Goal: Task Accomplishment & Management: Use online tool/utility

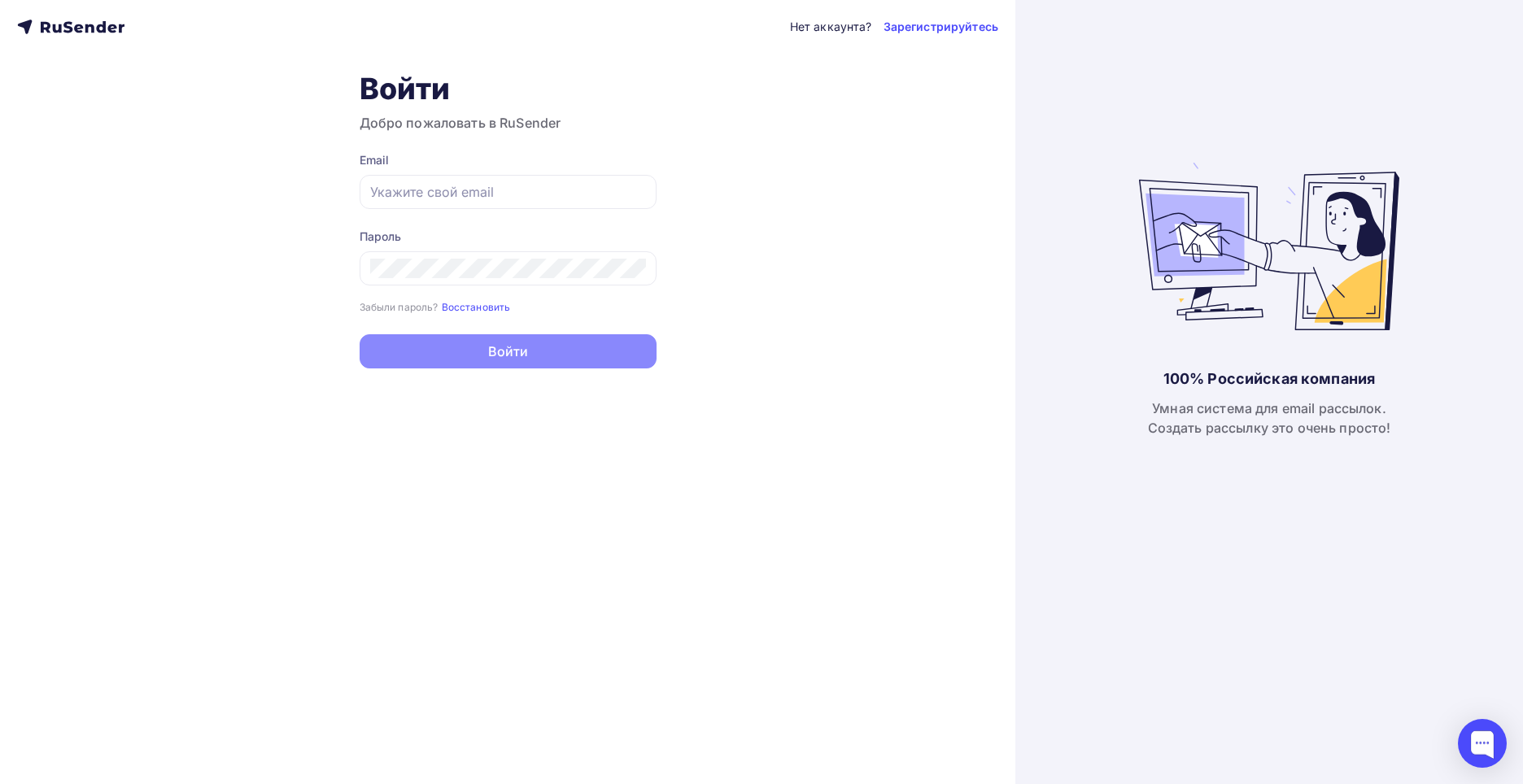
type input "[EMAIL_ADDRESS][DOMAIN_NAME]"
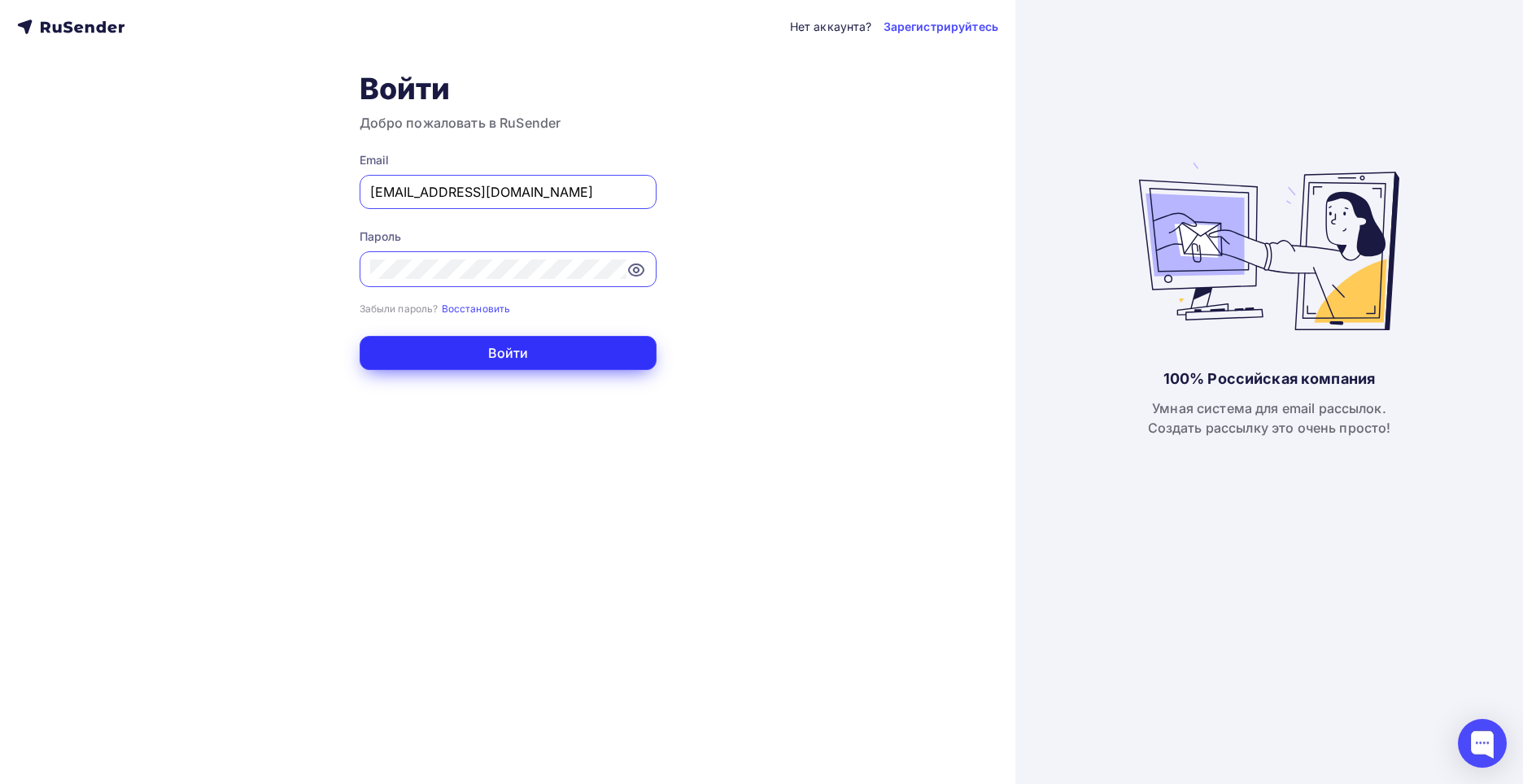
click at [509, 351] on button "Войти" at bounding box center [508, 353] width 297 height 35
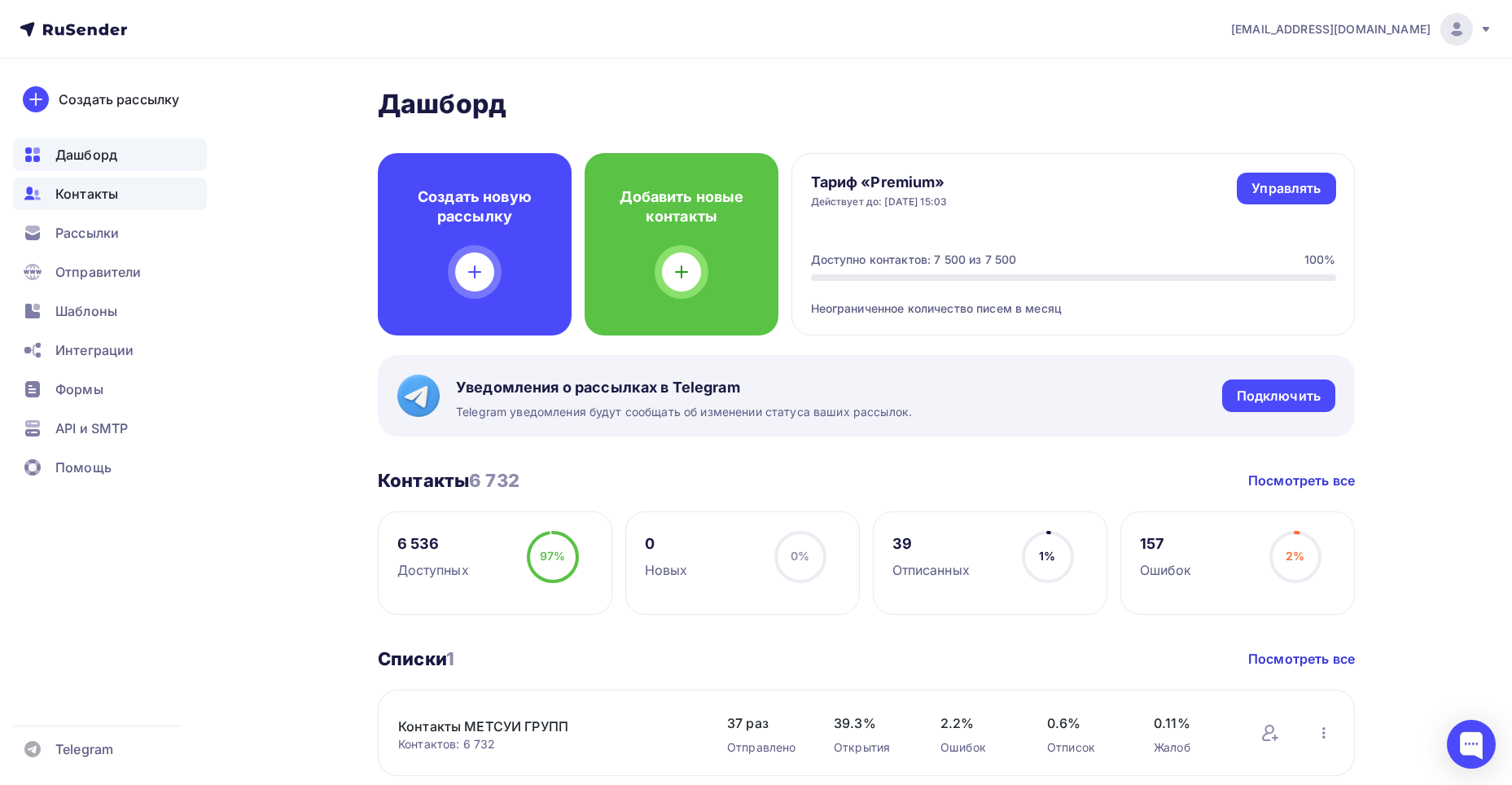
click at [100, 197] on span "Контакты" at bounding box center [87, 194] width 62 height 20
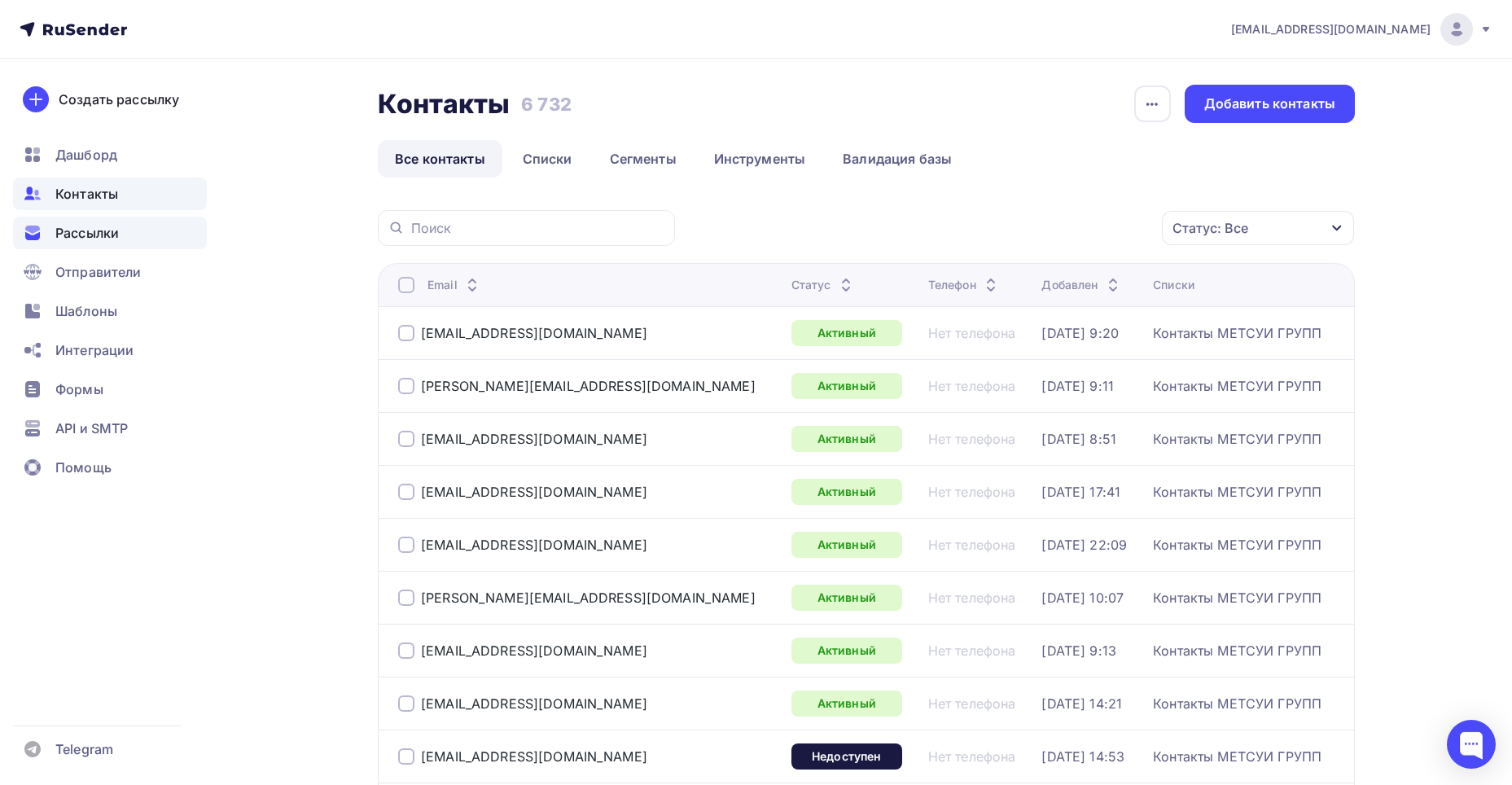
click at [96, 231] on span "Рассылки" at bounding box center [87, 233] width 63 height 20
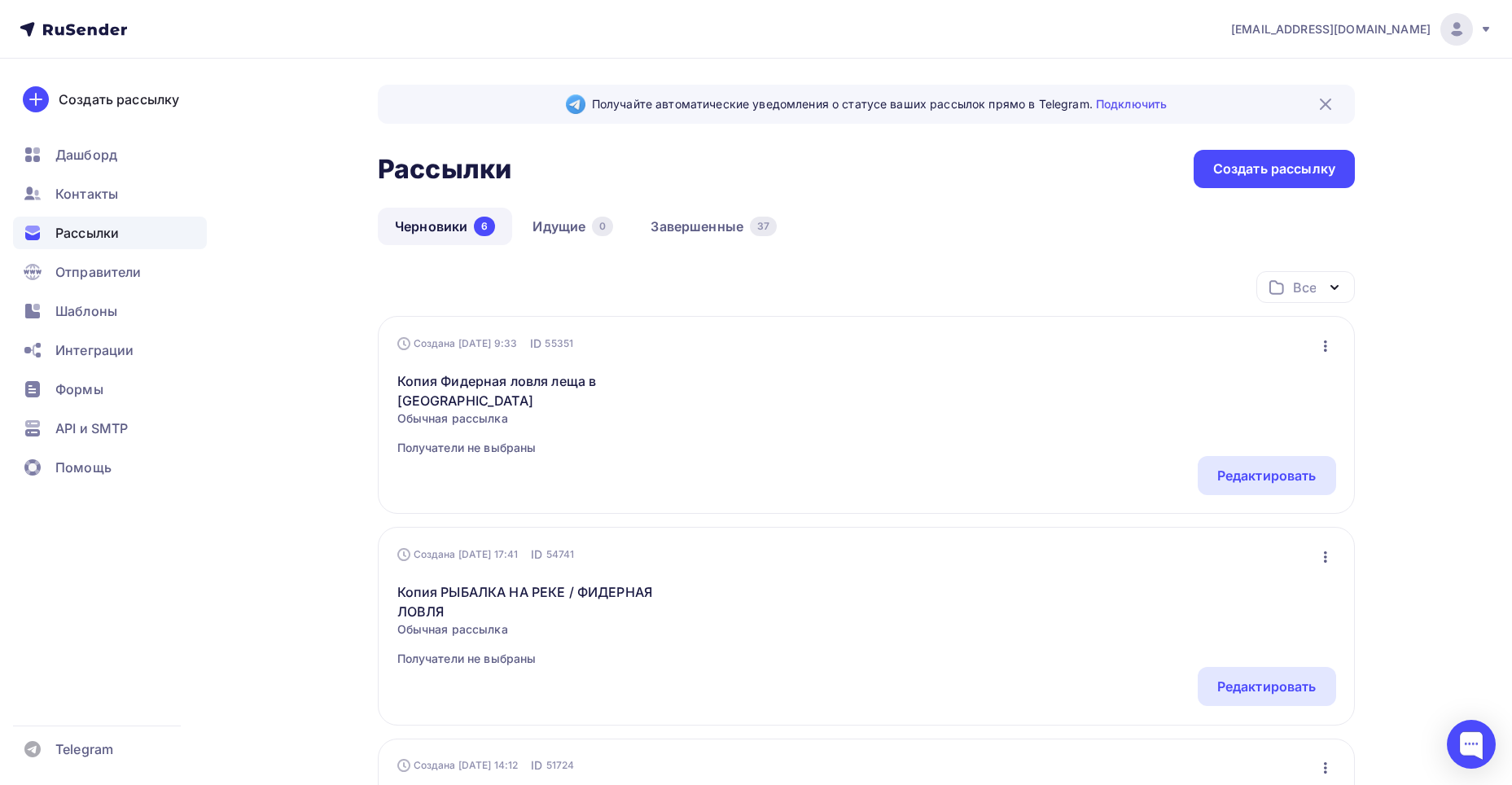
click at [1327, 352] on icon "button" at bounding box center [1325, 345] width 20 height 20
click at [1245, 417] on div "Копировать" at bounding box center [1254, 421] width 157 height 20
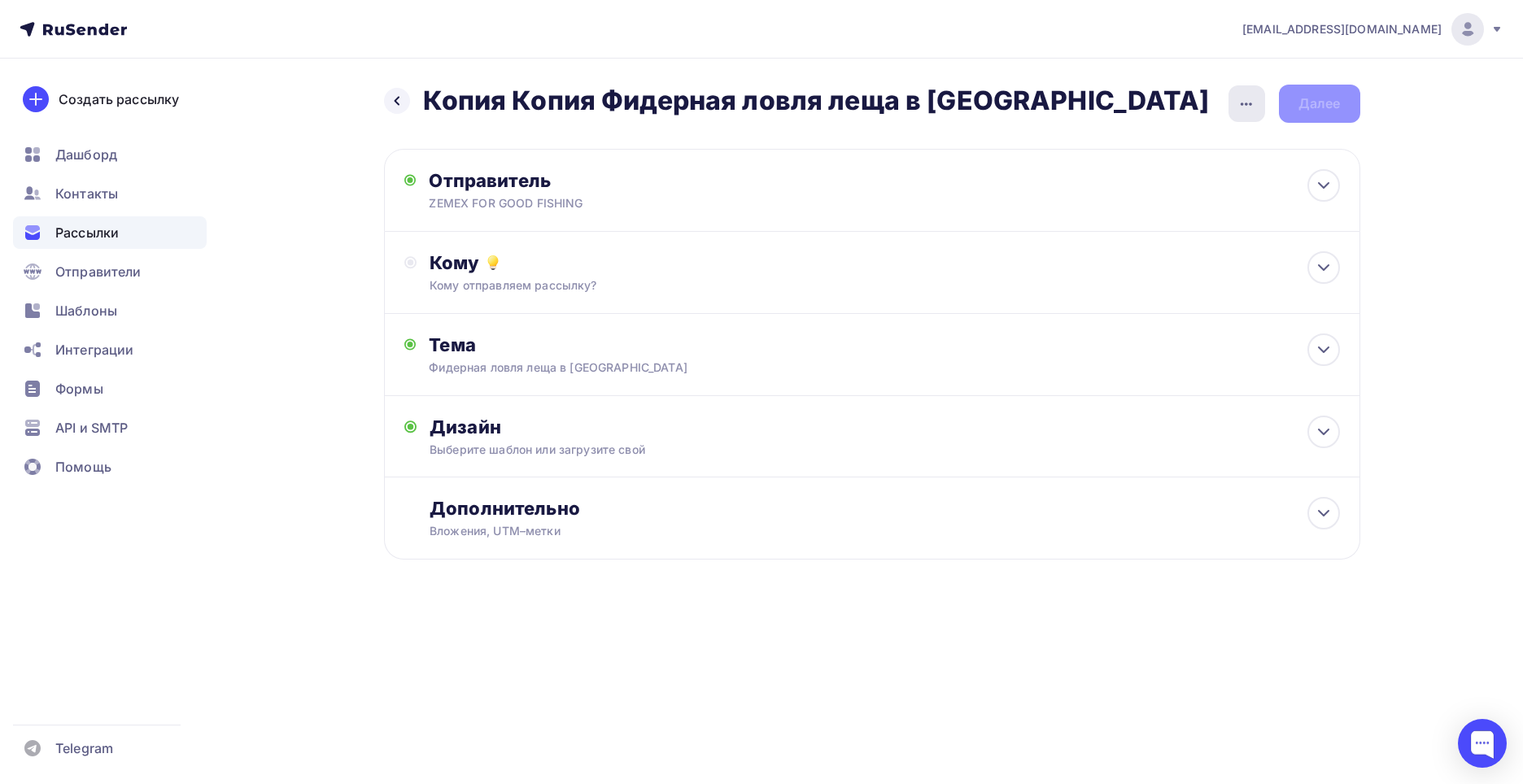
click at [1238, 103] on icon "button" at bounding box center [1246, 104] width 20 height 20
click at [1183, 183] on div "Переименовать рассылку" at bounding box center [1161, 187] width 202 height 20
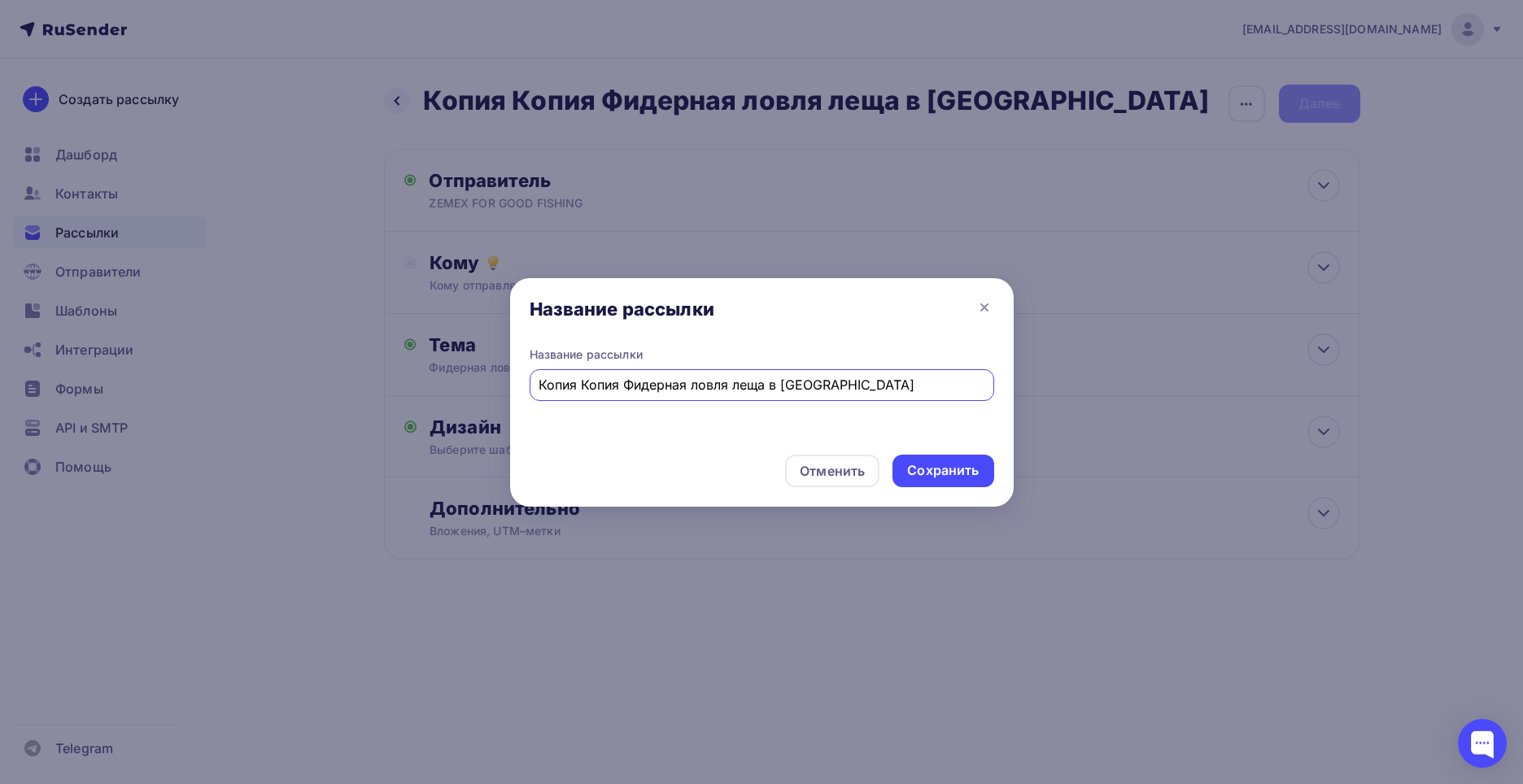
drag, startPoint x: 849, startPoint y: 385, endPoint x: 530, endPoint y: 372, distance: 319.3
click at [530, 371] on div "Название рассылки Копия Копия Фидерная ловля леща в [GEOGRAPHIC_DATA]" at bounding box center [761, 373] width 464 height 54
paste input "плетеный шнур"
paste input "ZEMEX IRON X9"
click at [667, 383] on input "NEW 2025 плетеный шнур ZEMEX IRON X9" at bounding box center [761, 385] width 445 height 20
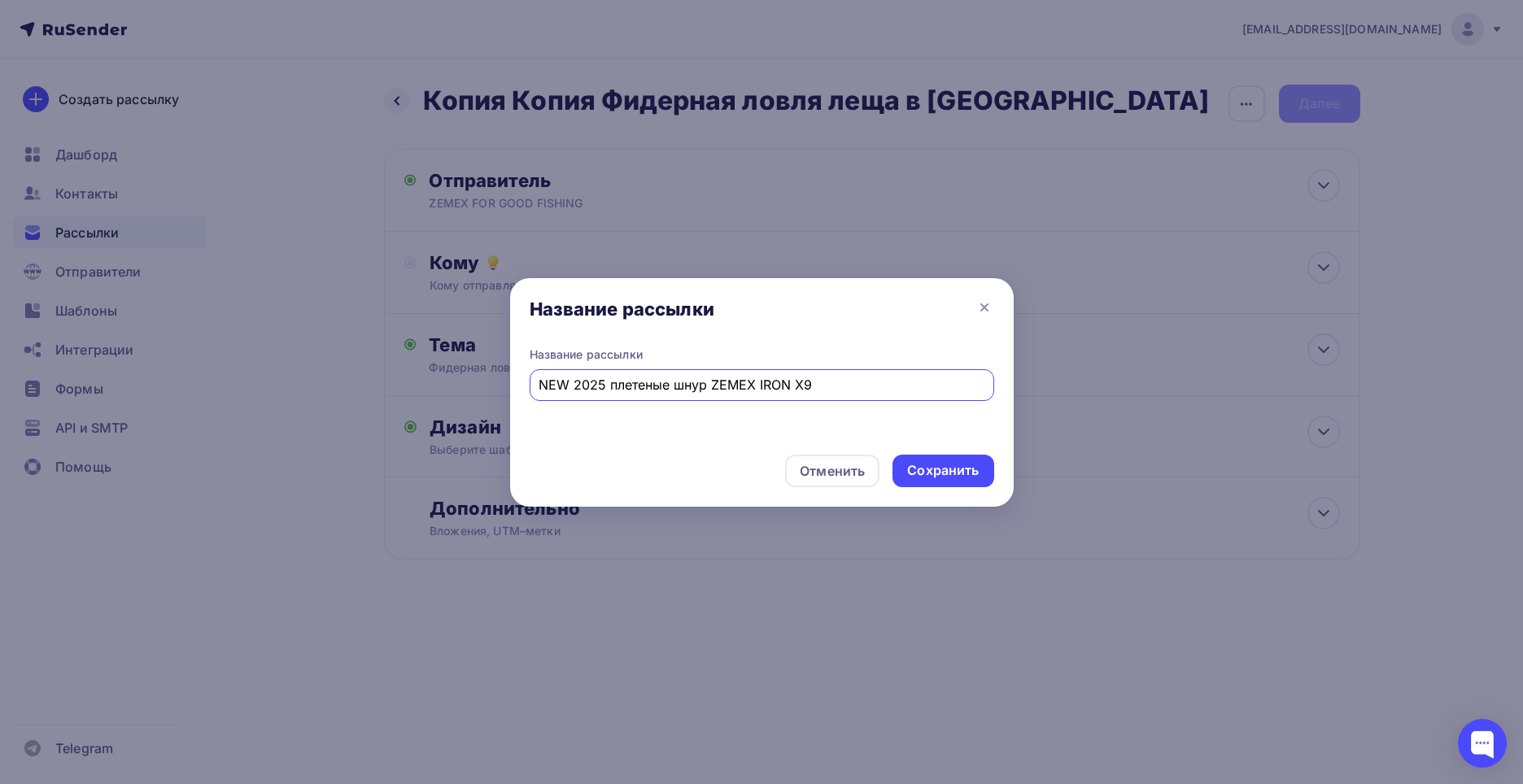
click at [704, 386] on input "NEW 2025 плетеные шнур ZEMEX IRON X9" at bounding box center [761, 385] width 445 height 20
click at [829, 384] on input "NEW 2025 плетеные шнуры ZEMEX IRON X9" at bounding box center [761, 385] width 445 height 20
paste input "ZEMEX EXTRA X8"
drag, startPoint x: 950, startPoint y: 387, endPoint x: 528, endPoint y: 384, distance: 422.0
click at [529, 384] on div "NEW 2025 плетеные шнуры ZEMEX IRON X9 и ZEMEX EXTRA X8" at bounding box center [761, 385] width 464 height 32
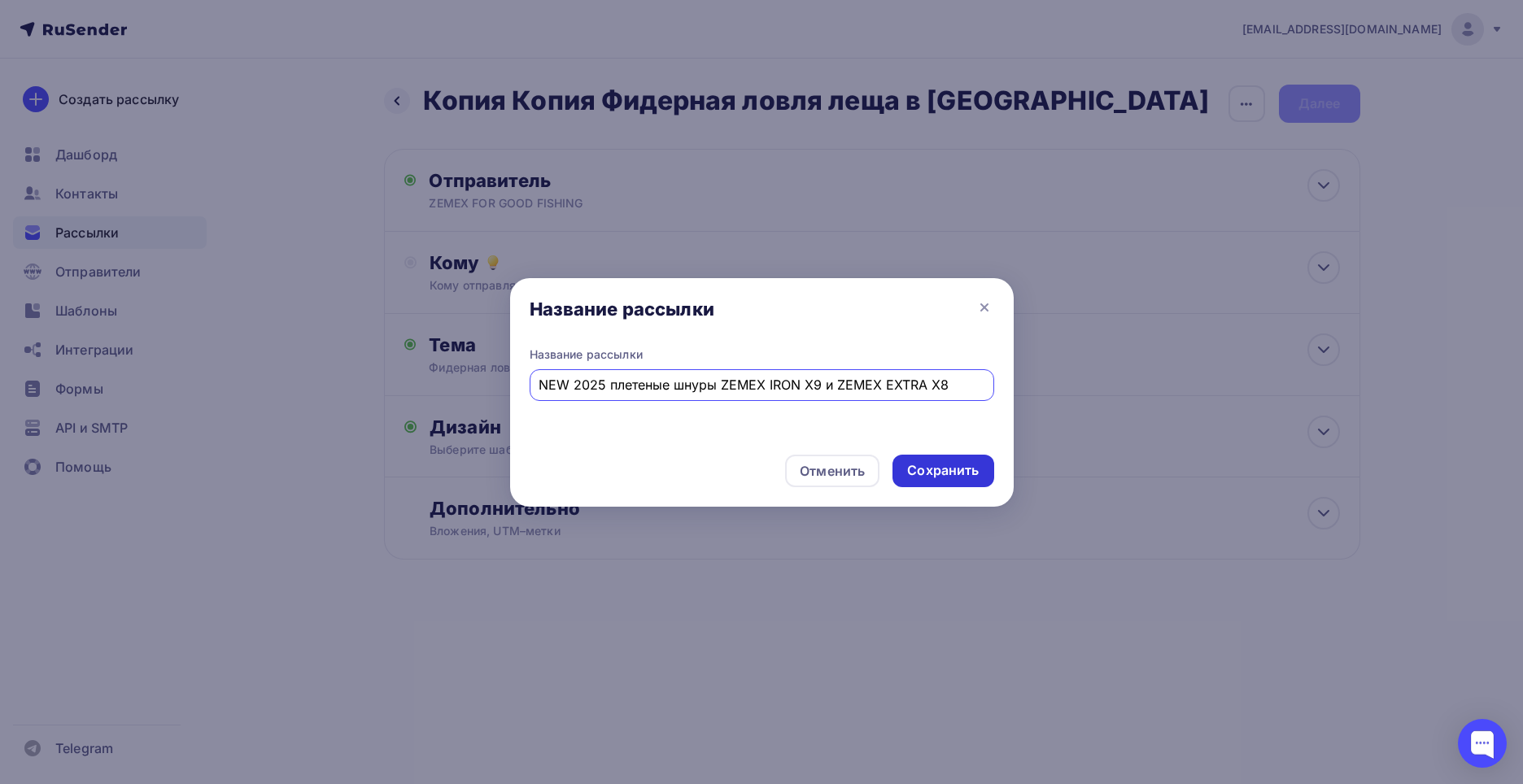
type input "NEW 2025 плетеные шнуры ZEMEX IRON X9 и ZEMEX EXTRA X8"
click at [952, 461] on div "Сохранить" at bounding box center [943, 470] width 72 height 19
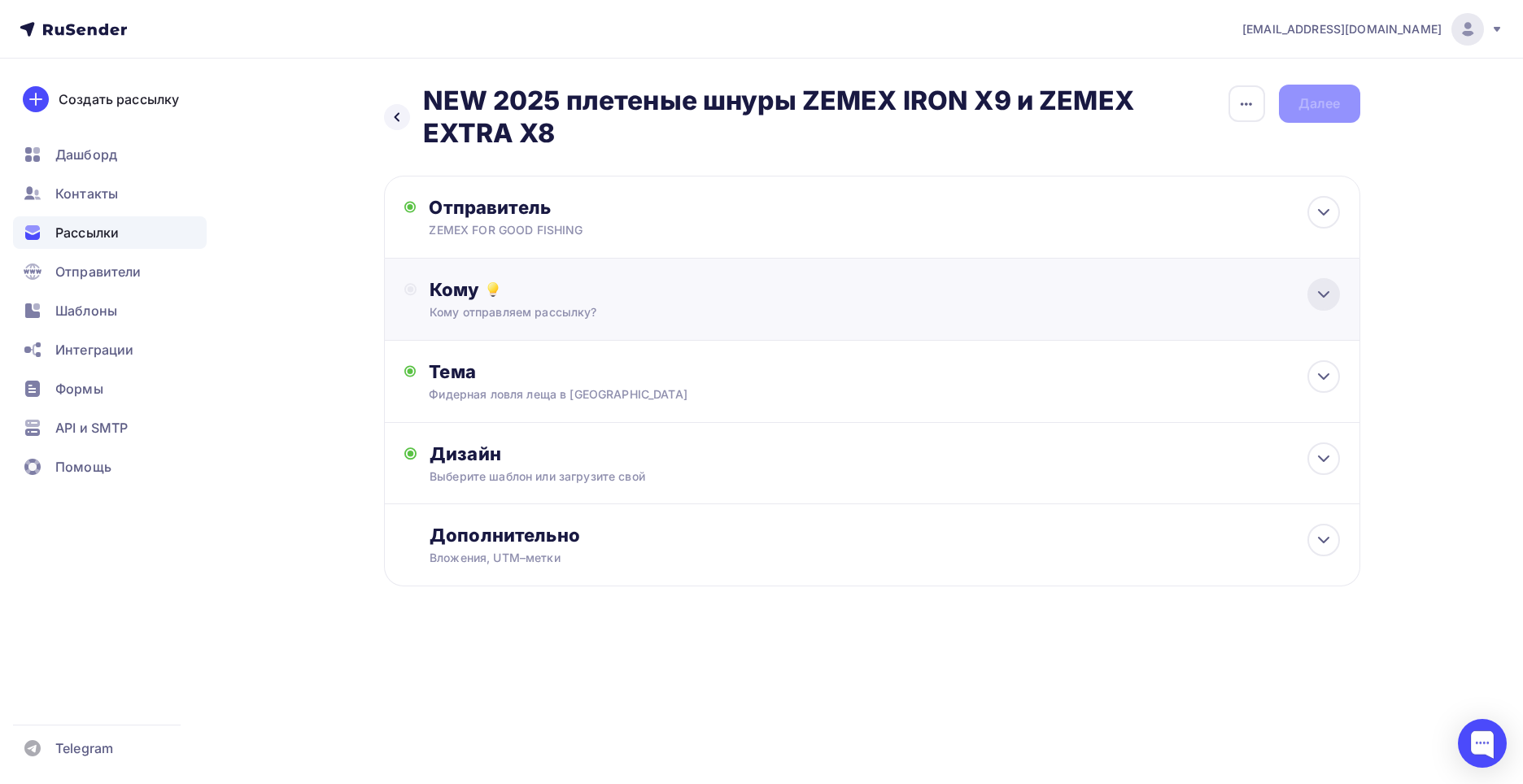
click at [1330, 296] on icon at bounding box center [1323, 294] width 20 height 20
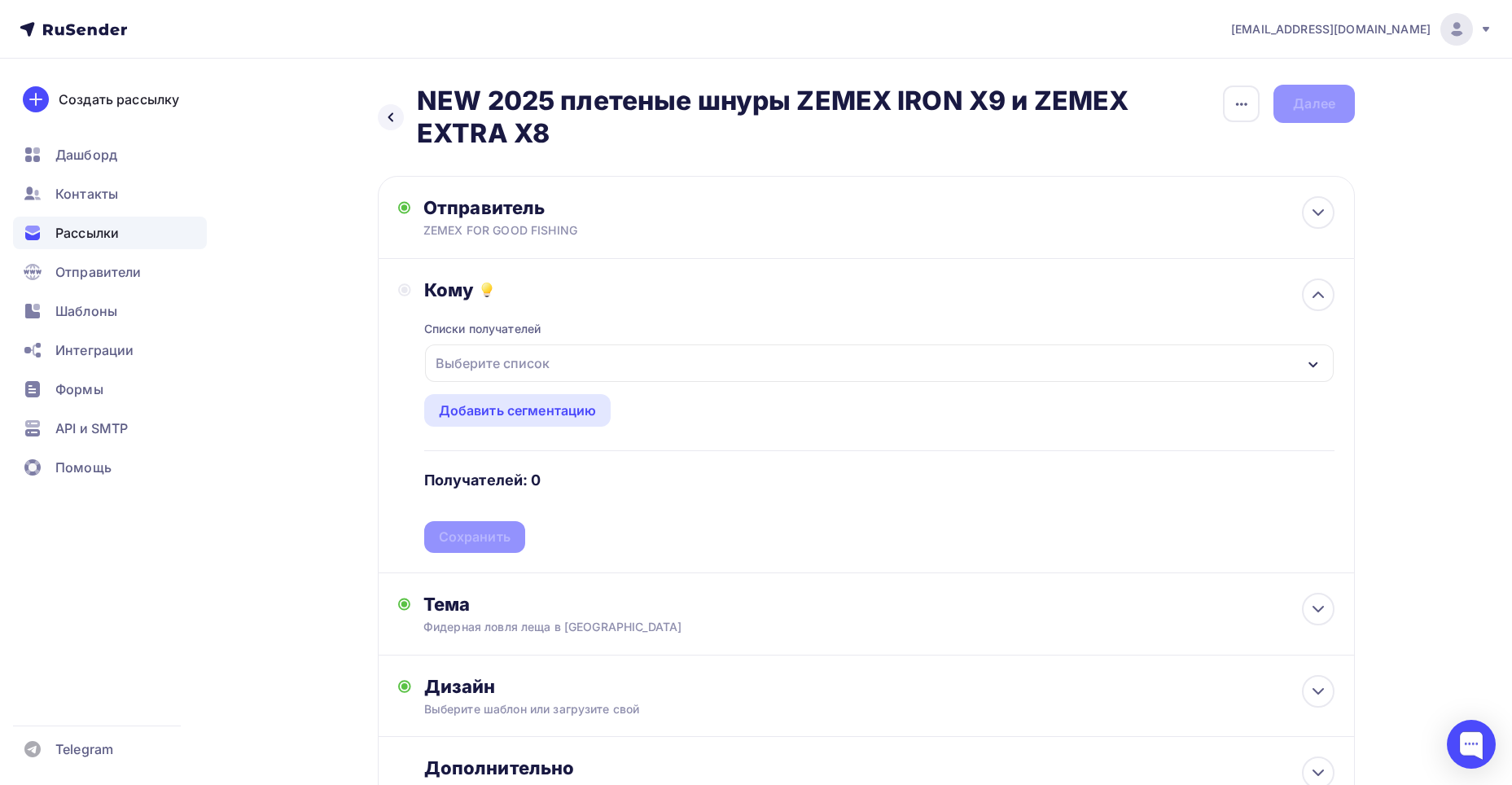
click at [501, 363] on div "Выберите список" at bounding box center [492, 364] width 127 height 29
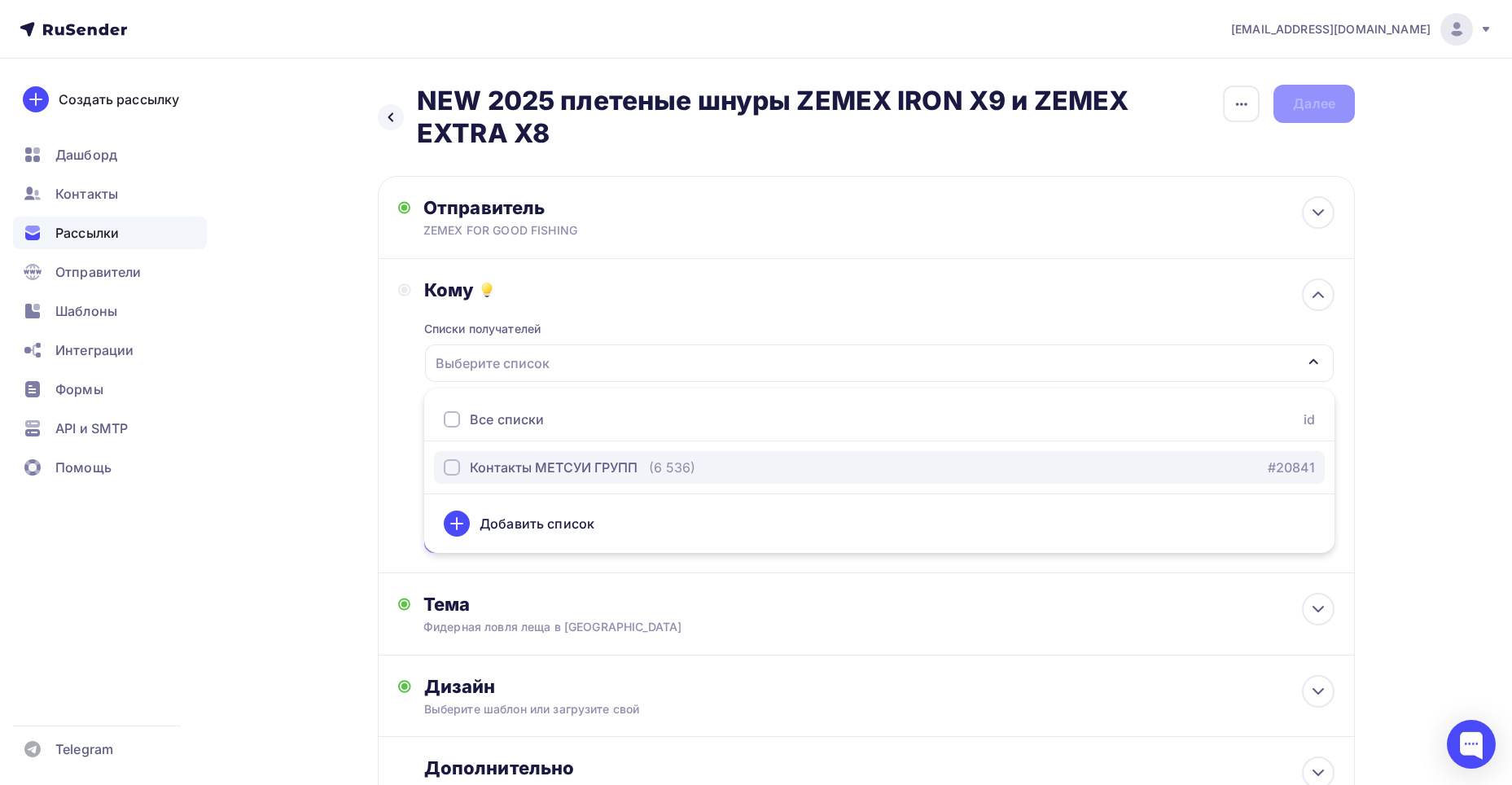
click at [454, 462] on div "button" at bounding box center [452, 466] width 16 height 16
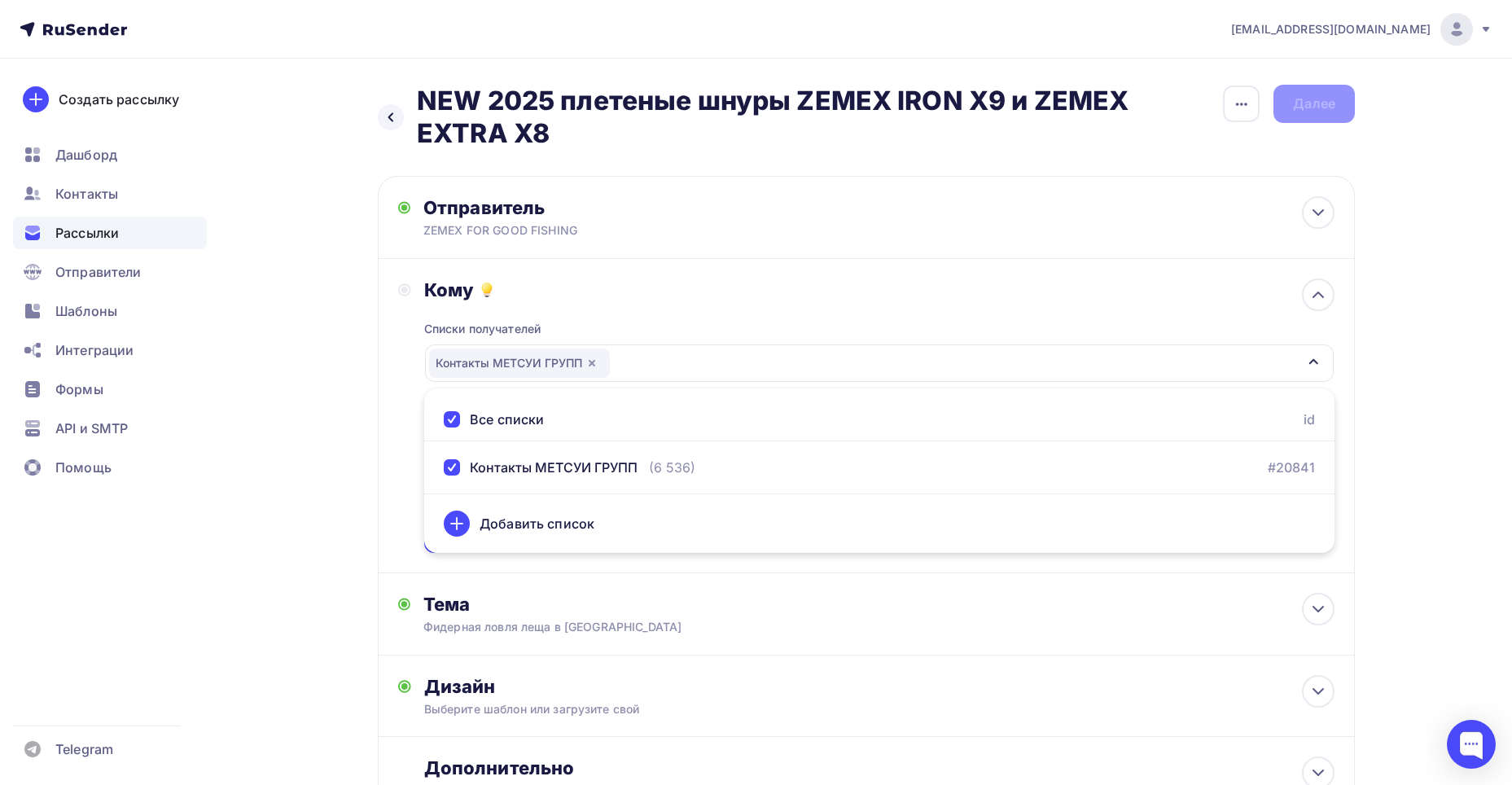
click at [347, 414] on div "Назад NEW 2025 плетеные шнуры ZEMEX IRON X9 и ZEMEX EXTRA X8 NEW 2025 плетеные …" at bounding box center [756, 492] width 1335 height 865
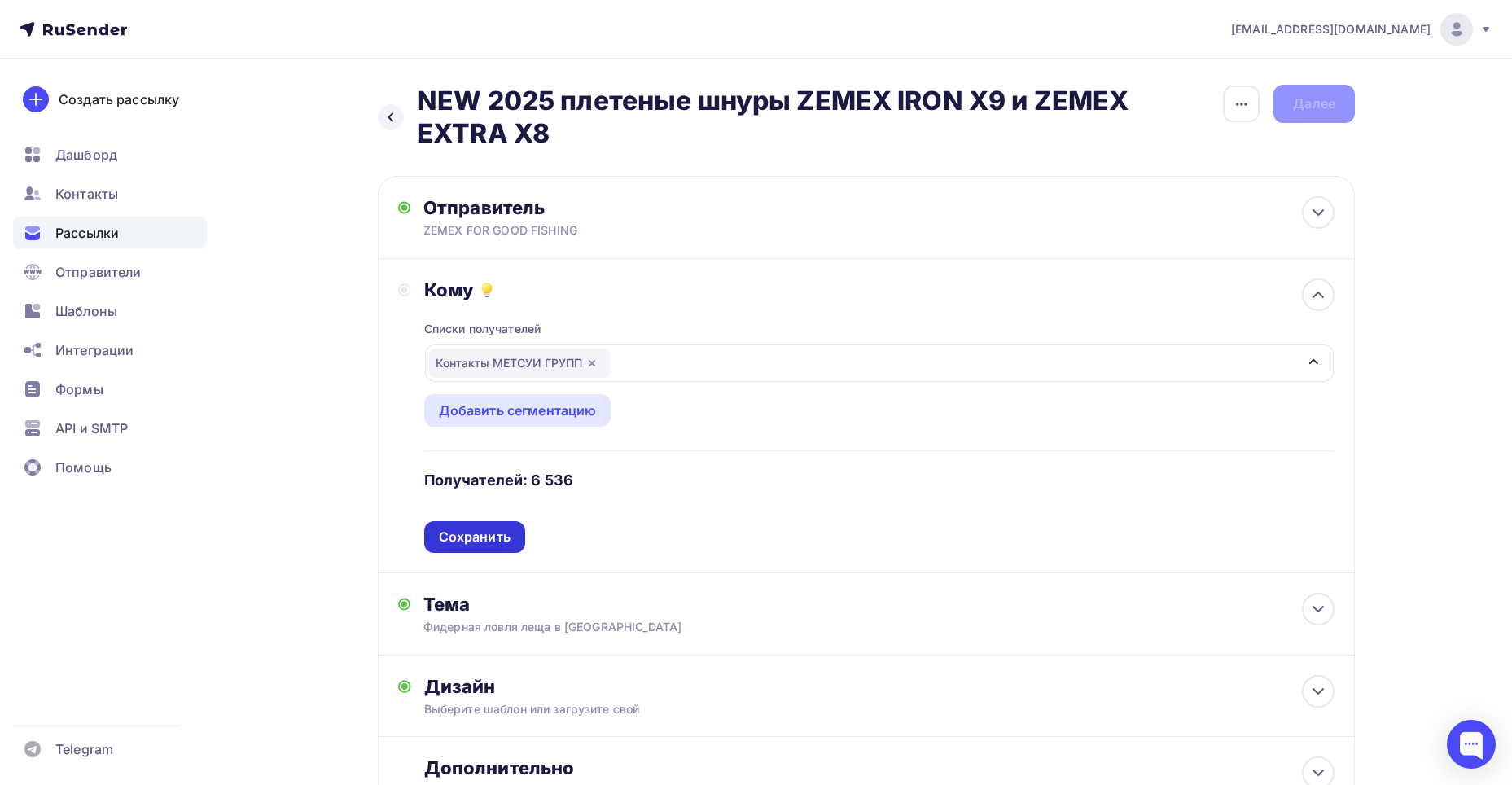
click at [479, 531] on div "Сохранить" at bounding box center [474, 537] width 72 height 19
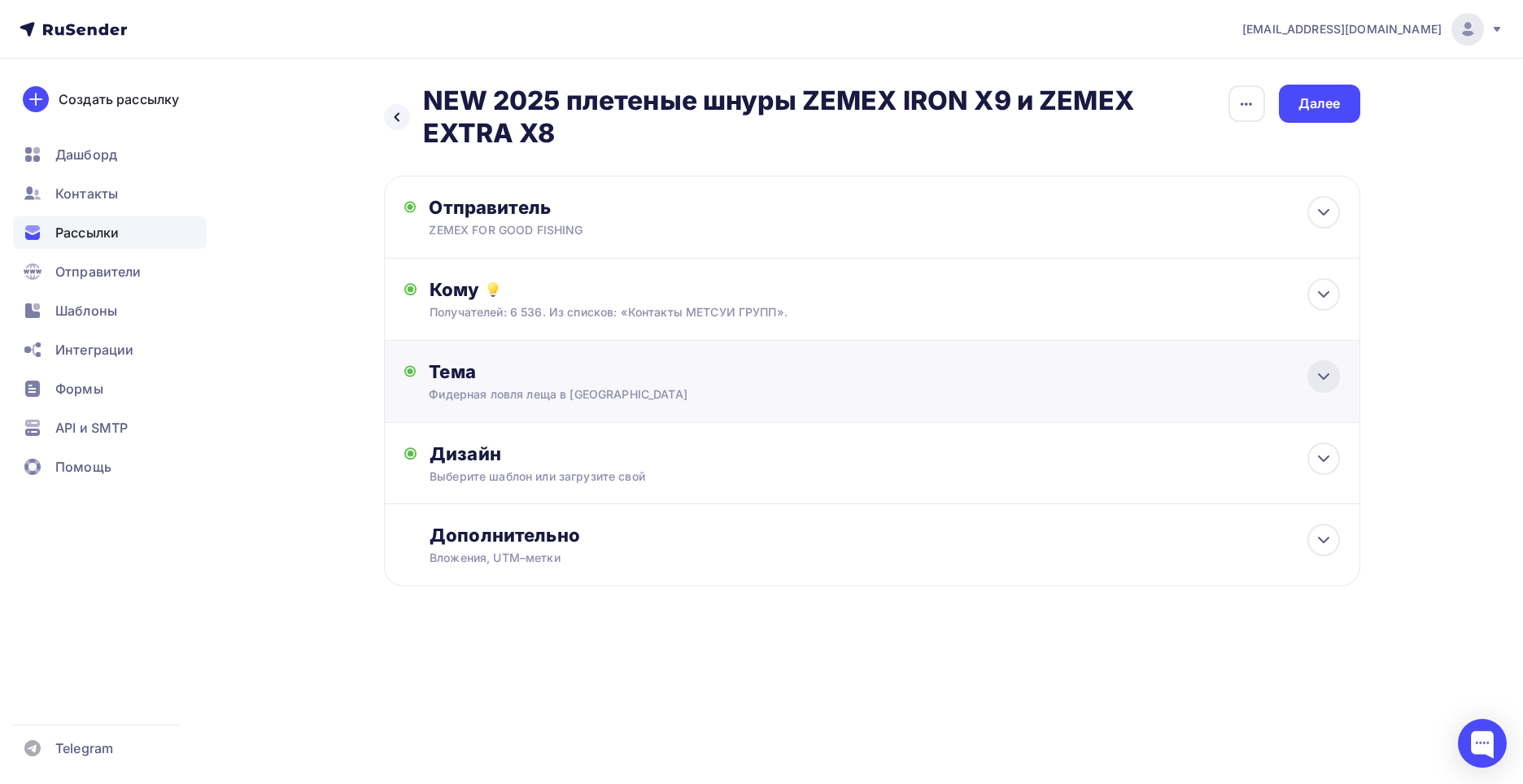
click at [1326, 378] on icon at bounding box center [1323, 376] width 20 height 20
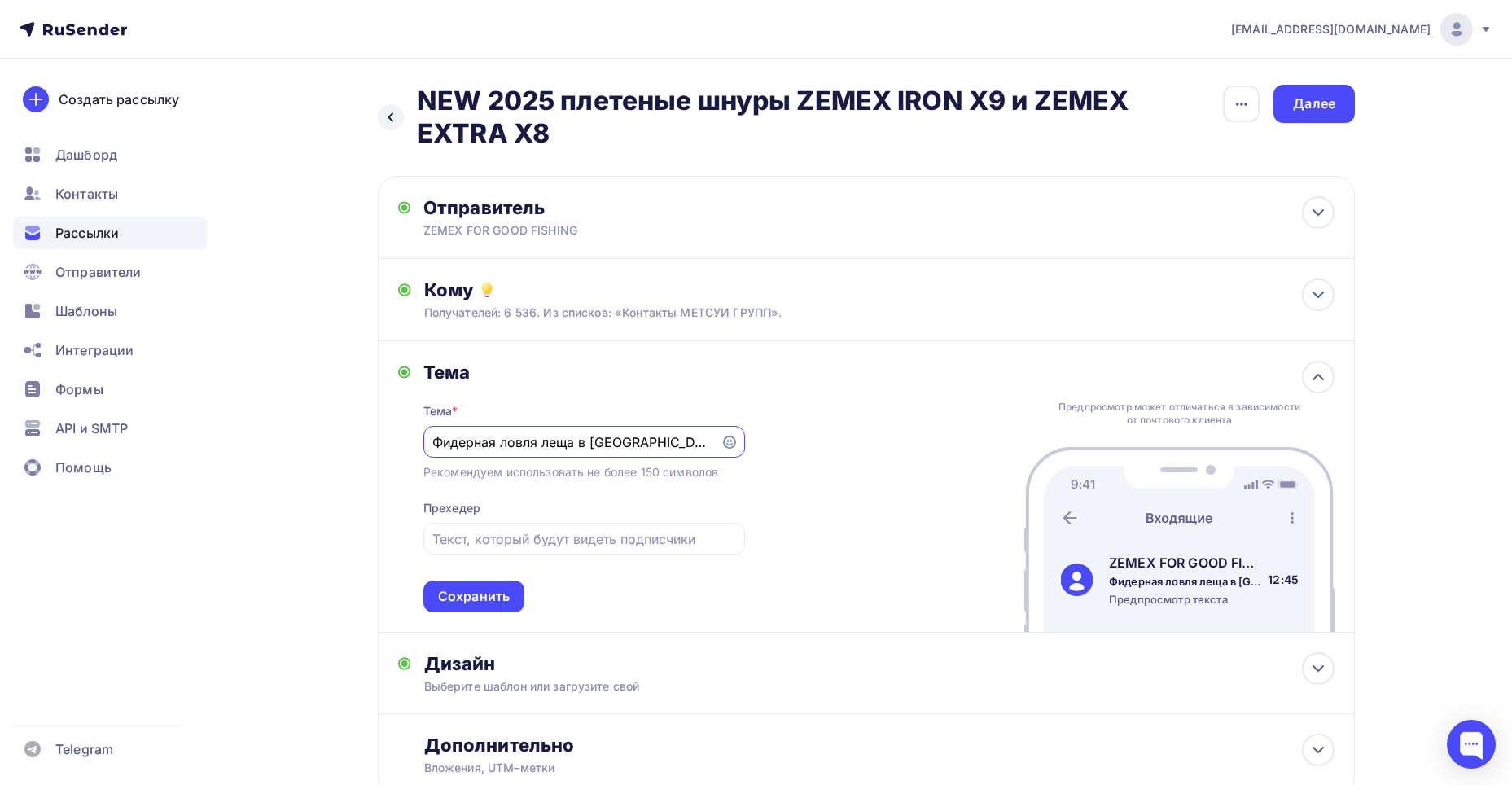
drag, startPoint x: 674, startPoint y: 441, endPoint x: 420, endPoint y: 437, distance: 254.0
click at [420, 437] on div "Тема Тема * Фидерная ловля леща в [GEOGRAPHIC_DATA] Рекомендуем использовать не…" at bounding box center [571, 486] width 347 height 252
paste input "NEW 2025 плетеные шнуры ZEMEX IRON X9 и ZEMEX EXTRA X8"
type input "NEW 2025 плетеные шнуры ZEMEX IRON X9 и ZEMEX EXTRA X8"
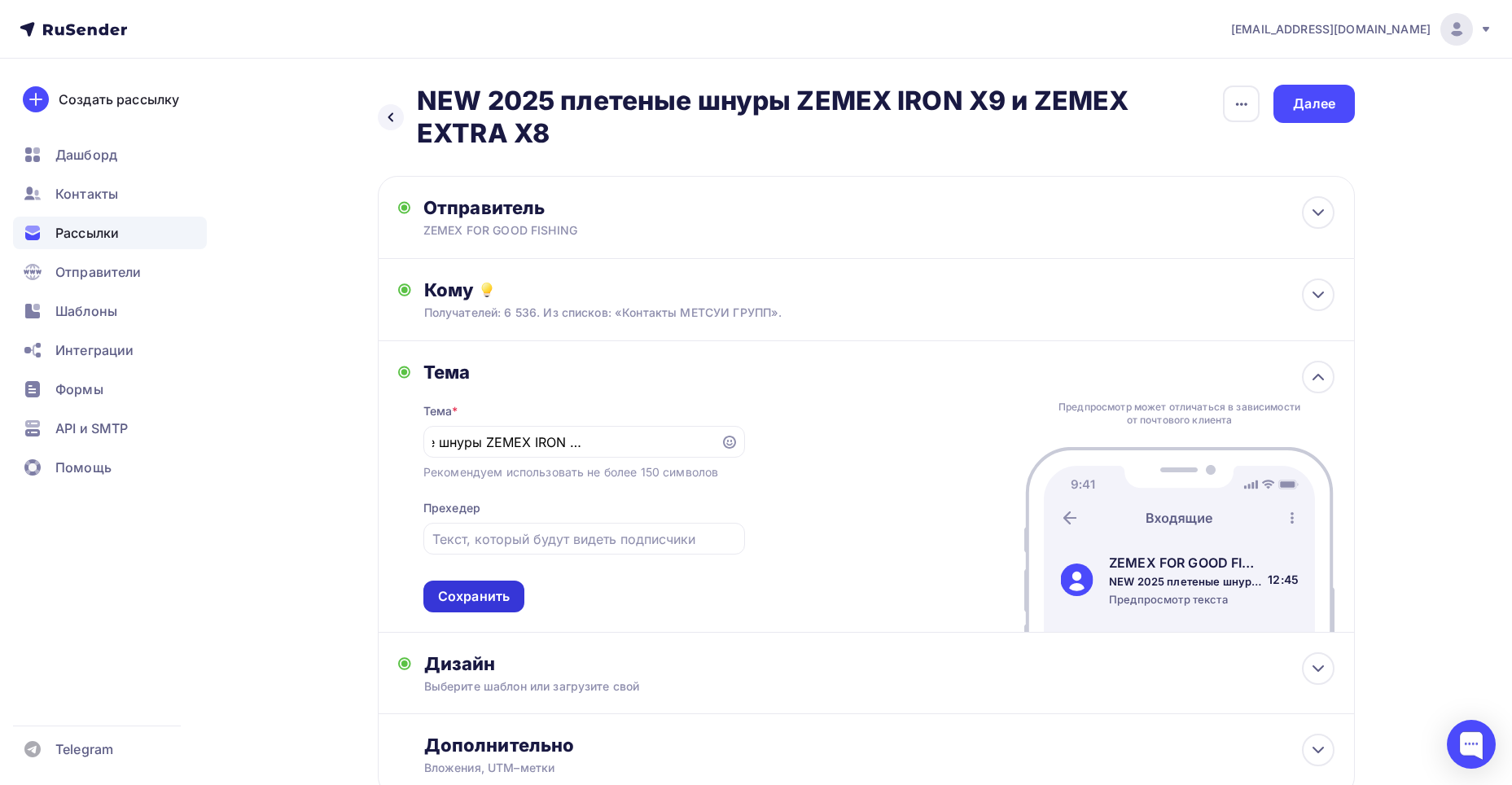
scroll to position [0, 0]
click at [497, 596] on div "Сохранить" at bounding box center [473, 596] width 72 height 19
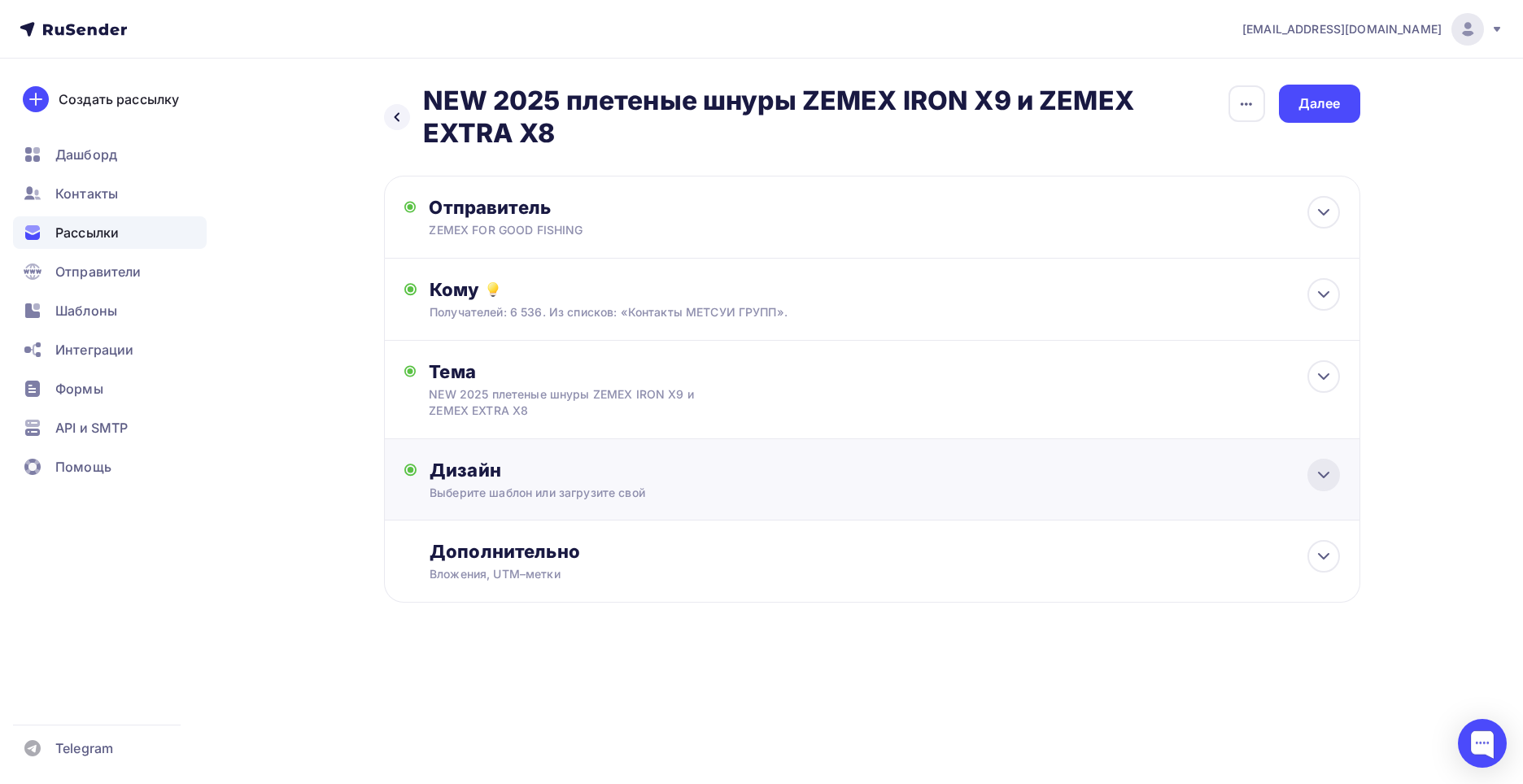
click at [1318, 472] on icon at bounding box center [1323, 475] width 20 height 20
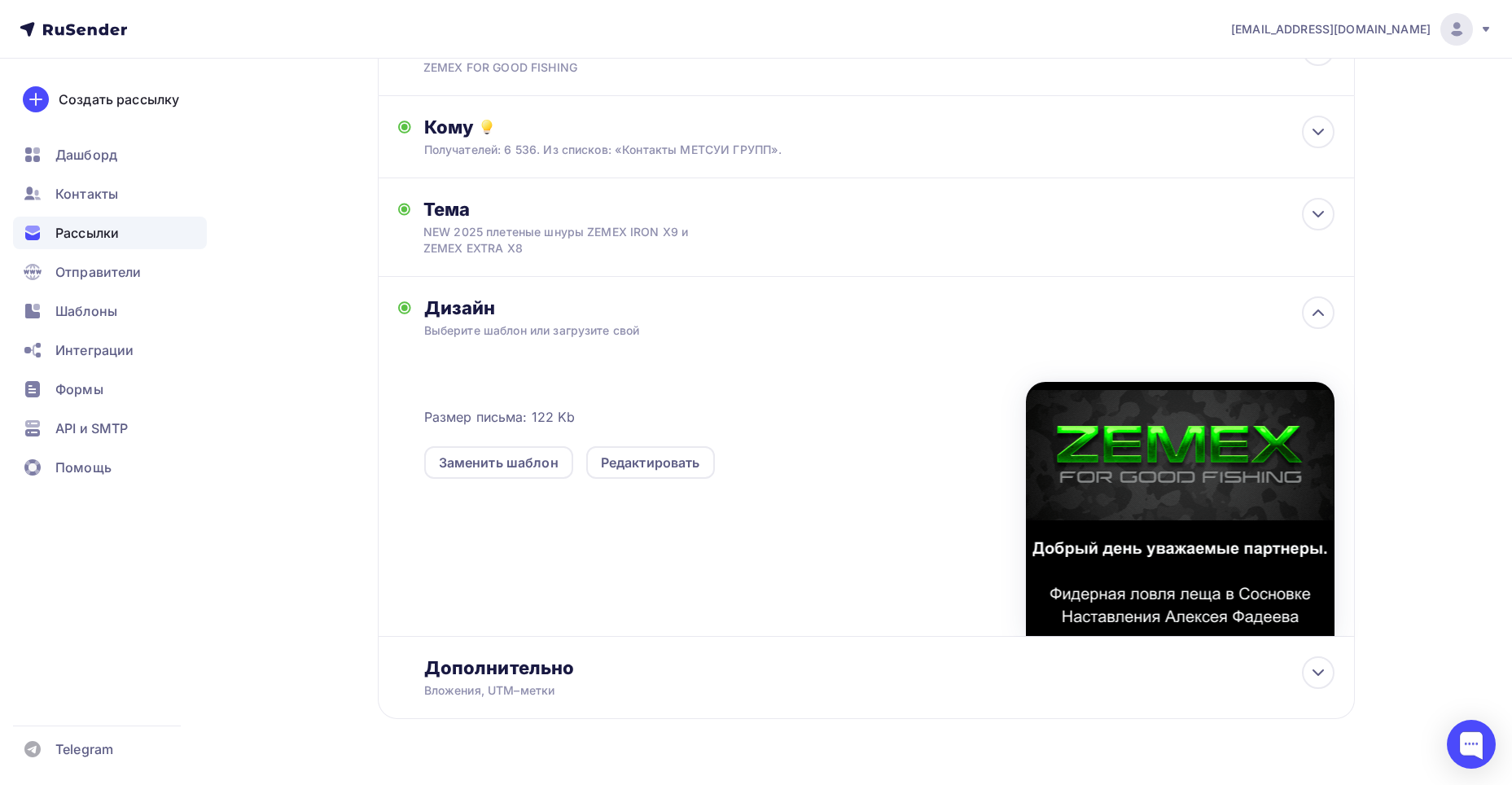
scroll to position [202, 0]
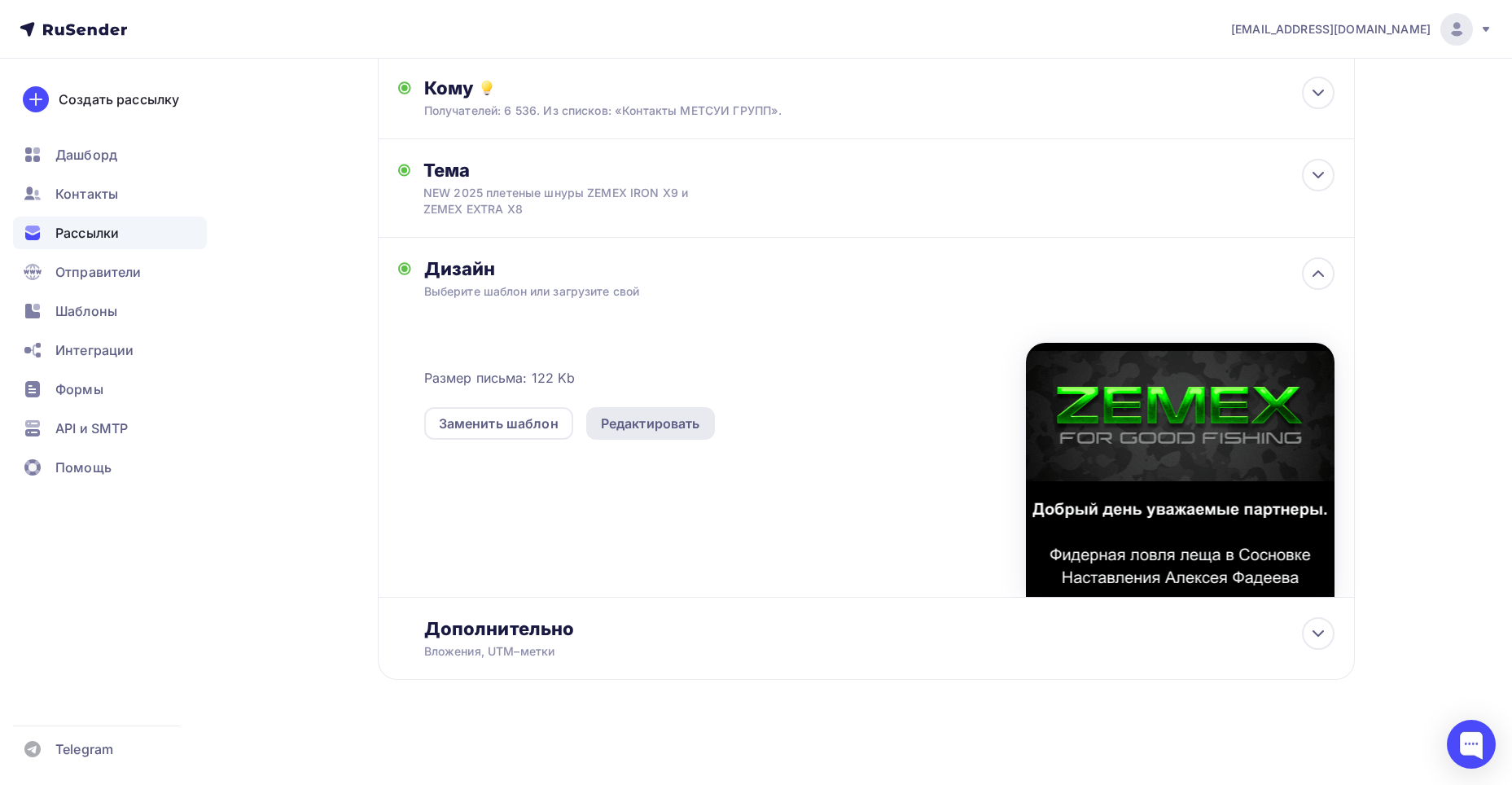
click at [666, 429] on div "Редактировать" at bounding box center [650, 423] width 100 height 20
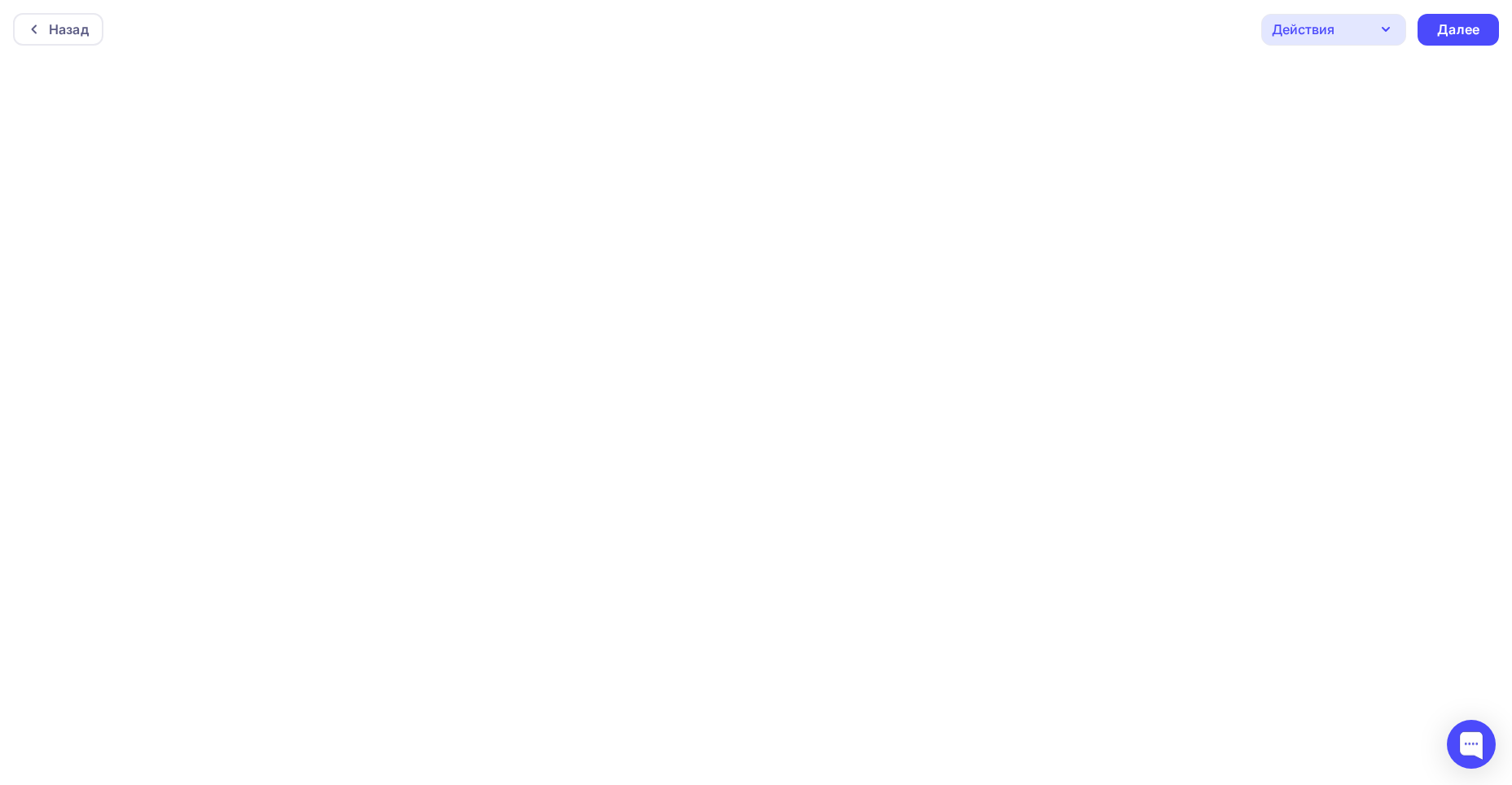
scroll to position [4, 0]
click at [1457, 26] on div "Далее" at bounding box center [1457, 26] width 42 height 19
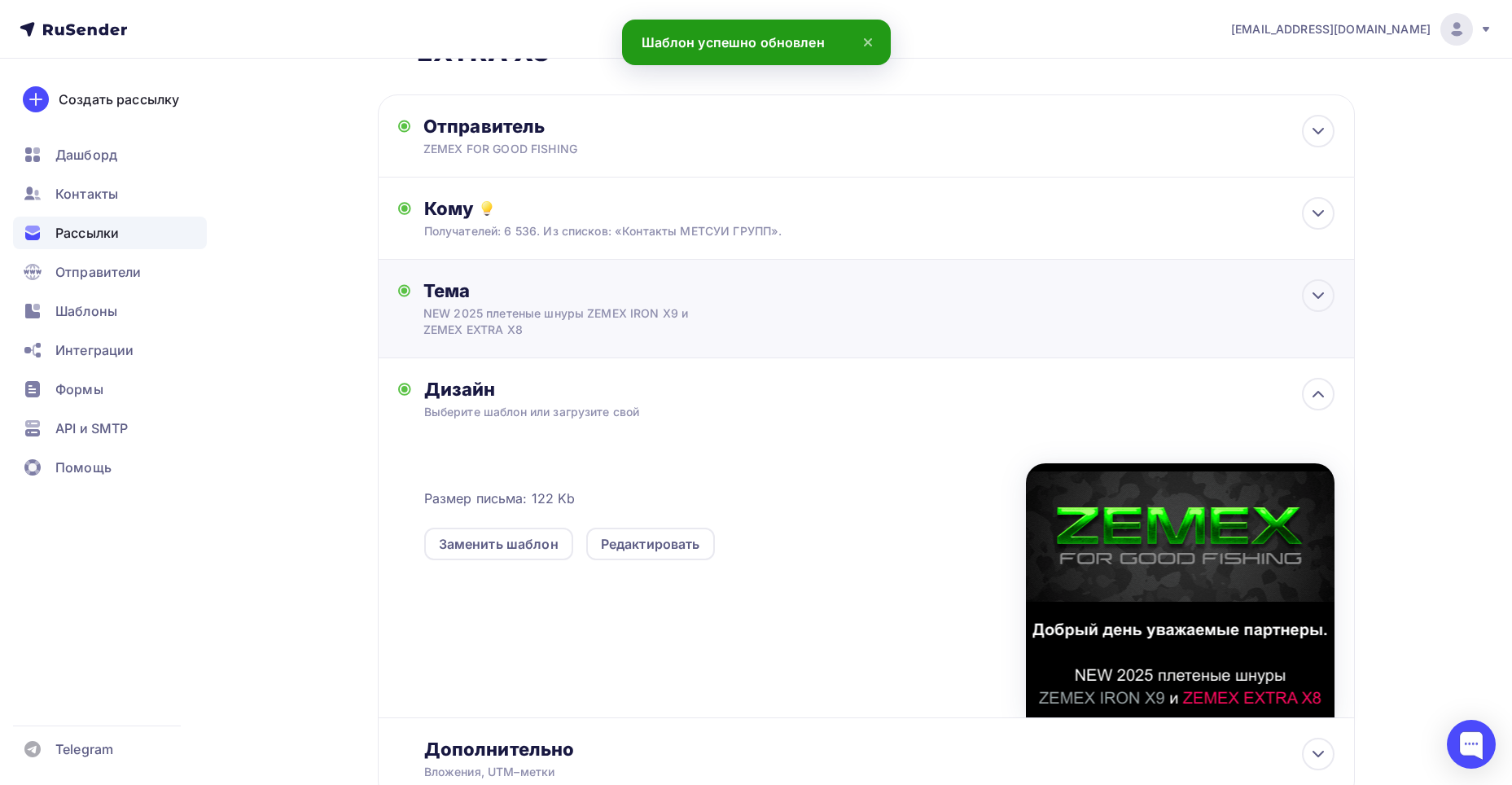
scroll to position [202, 0]
